Goal: Transaction & Acquisition: Purchase product/service

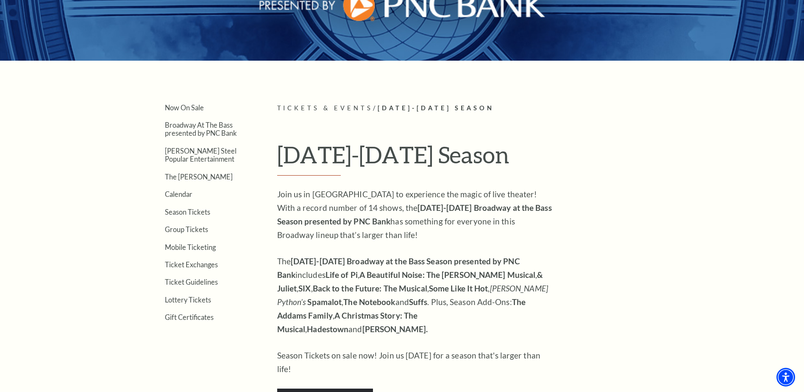
scroll to position [170, 0]
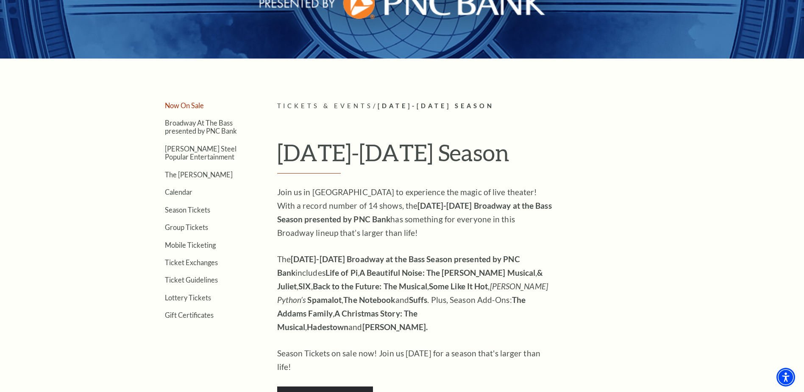
click at [189, 105] on link "Now On Sale" at bounding box center [184, 105] width 39 height 8
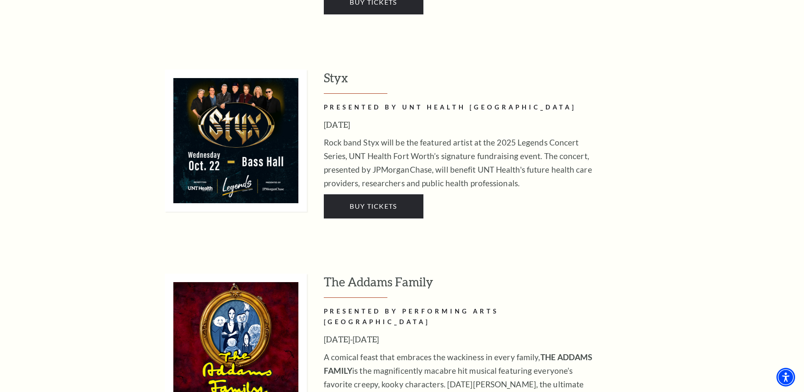
scroll to position [1696, 0]
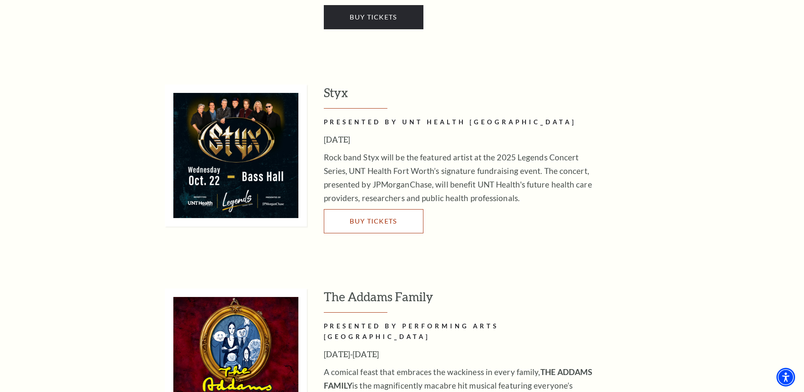
click at [375, 217] on span "Buy Tickets" at bounding box center [373, 221] width 47 height 8
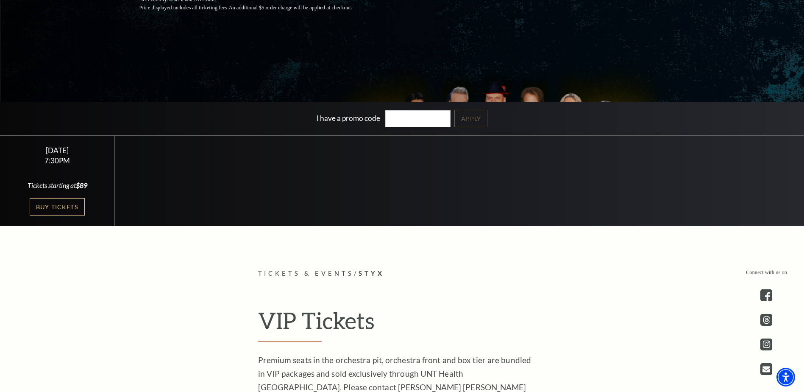
scroll to position [212, 0]
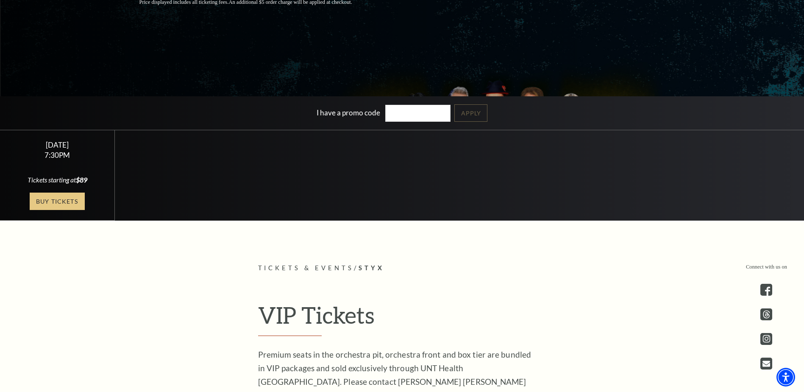
click at [64, 202] on link "Buy Tickets" at bounding box center [57, 200] width 55 height 17
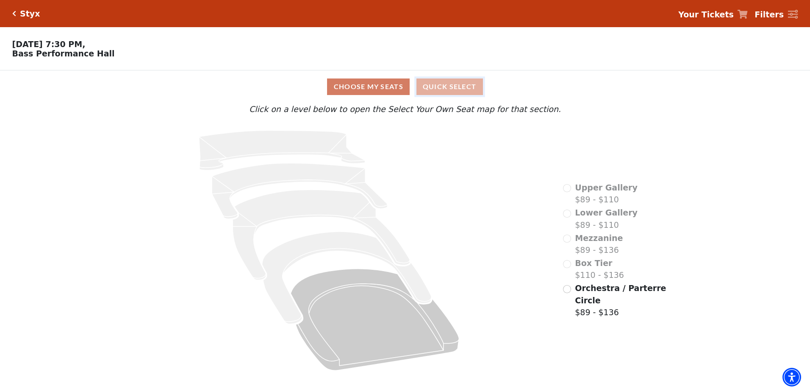
click at [456, 90] on button "Quick Select" at bounding box center [450, 86] width 67 height 17
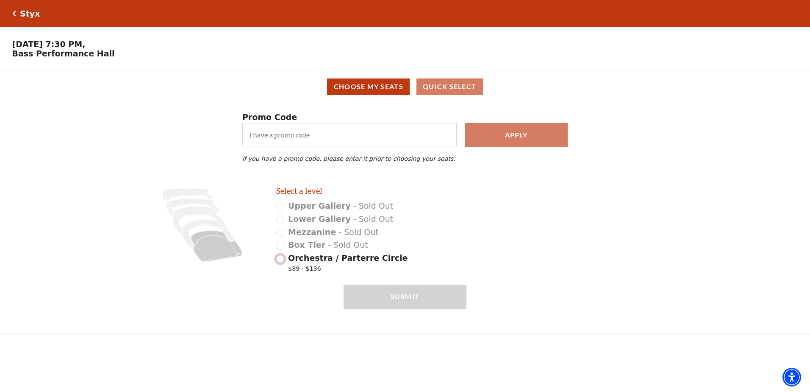
click at [281, 263] on input "Orchestra / Parterre Circle $89 - $136" at bounding box center [280, 259] width 8 height 8
radio input "true"
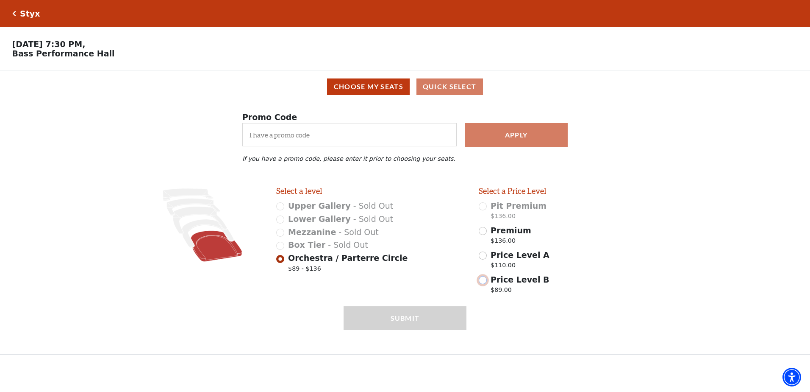
click at [484, 284] on input "Price Level B $89.00" at bounding box center [483, 280] width 8 height 8
radio input "true"
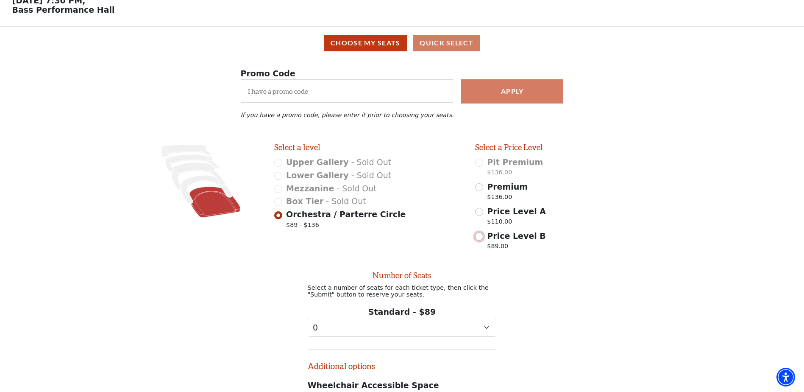
scroll to position [170, 0]
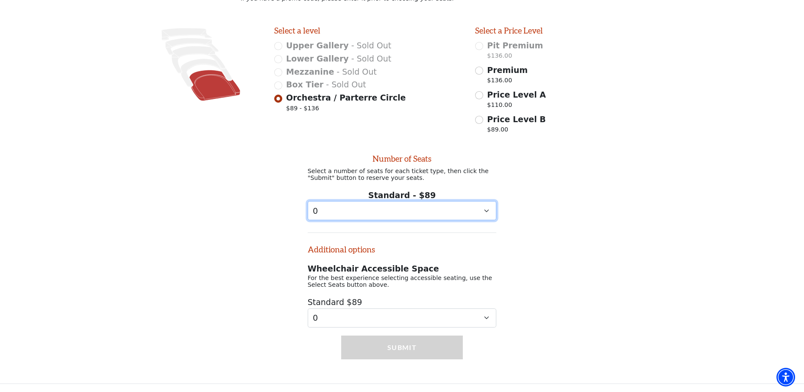
click at [462, 209] on select "0 1 2 3 4 5 6 7 8 9" at bounding box center [402, 210] width 189 height 19
select select "2"
click at [308, 201] on select "0 1 2 3 4 5 6 7 8 9" at bounding box center [402, 210] width 189 height 19
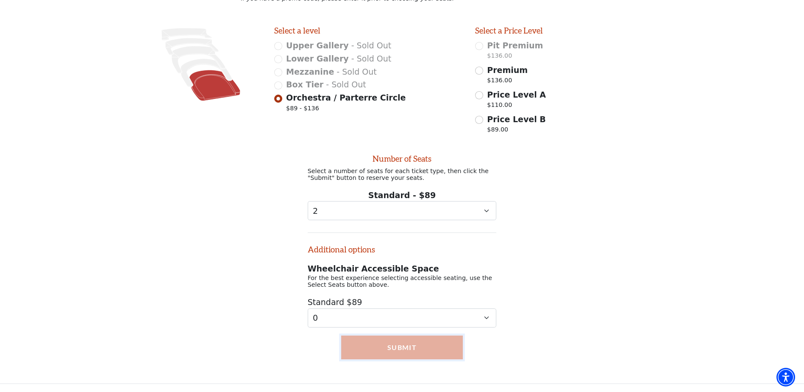
click at [409, 346] on button "Submit" at bounding box center [402, 347] width 122 height 24
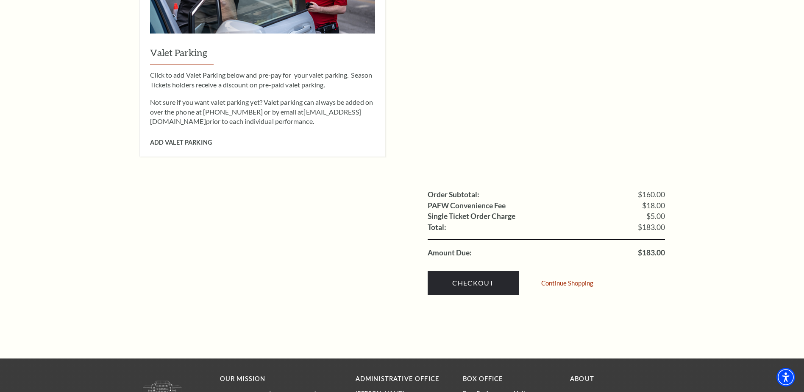
scroll to position [763, 0]
